Goal: Transaction & Acquisition: Purchase product/service

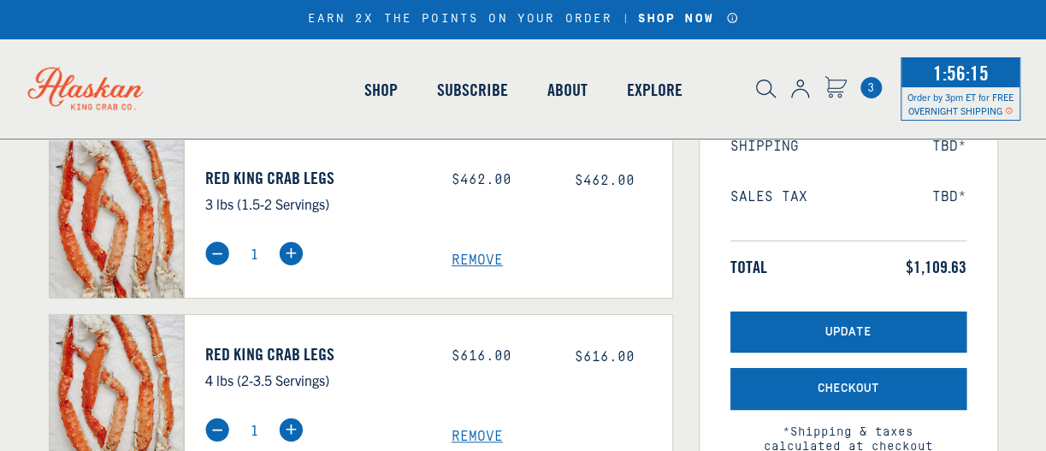
scroll to position [349, 0]
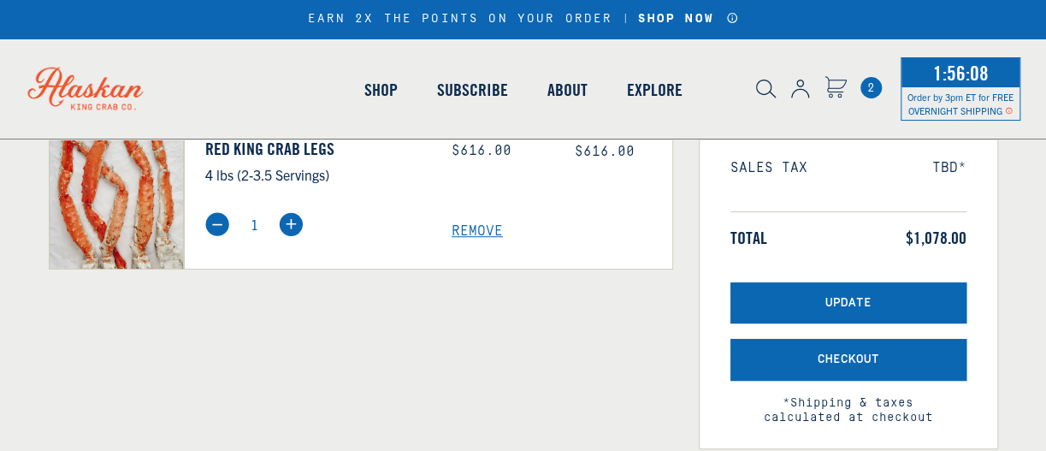
scroll to position [262, 0]
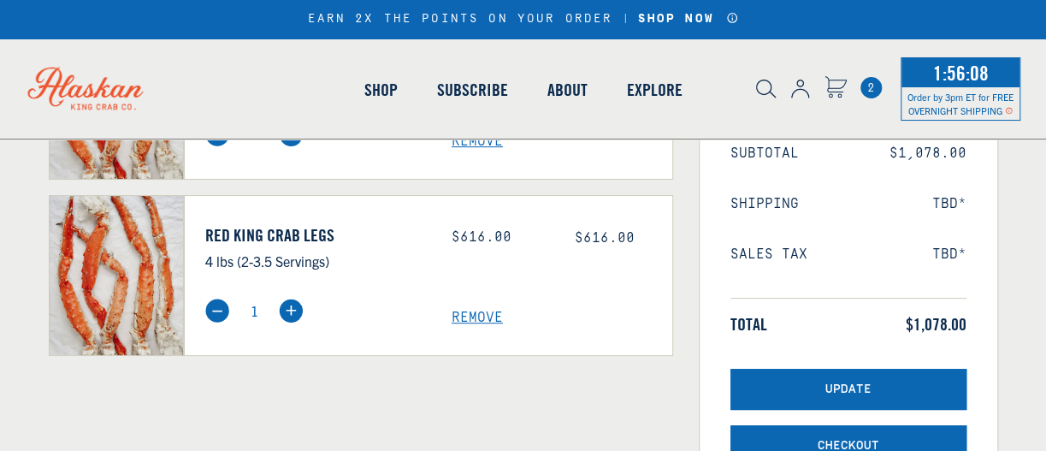
click at [491, 326] on span "Remove" at bounding box center [561, 317] width 221 height 16
